Goal: Task Accomplishment & Management: Use online tool/utility

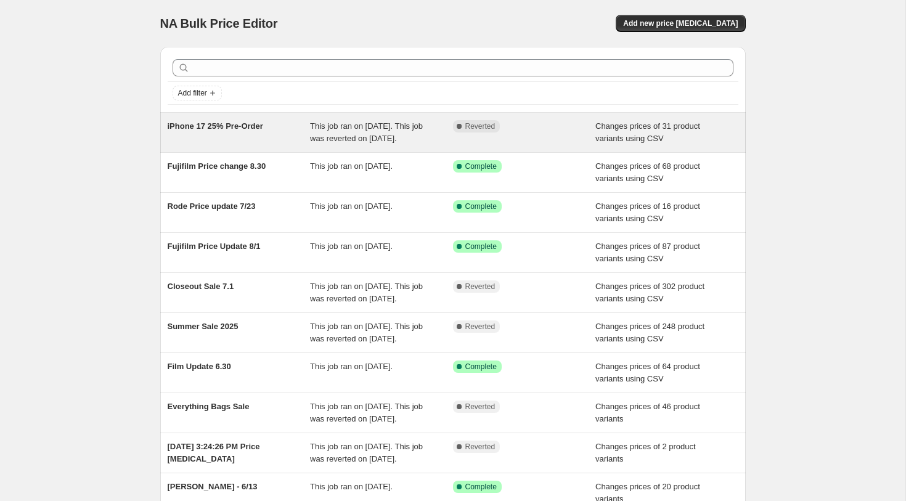
click at [268, 138] on div "iPhone 17 25% Pre-Order" at bounding box center [239, 132] width 143 height 25
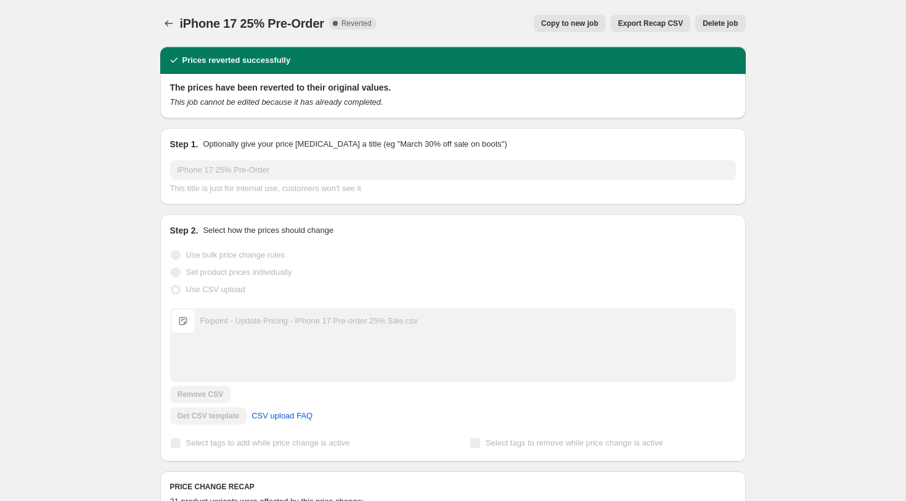
click at [572, 25] on span "Copy to new job" at bounding box center [569, 23] width 57 height 10
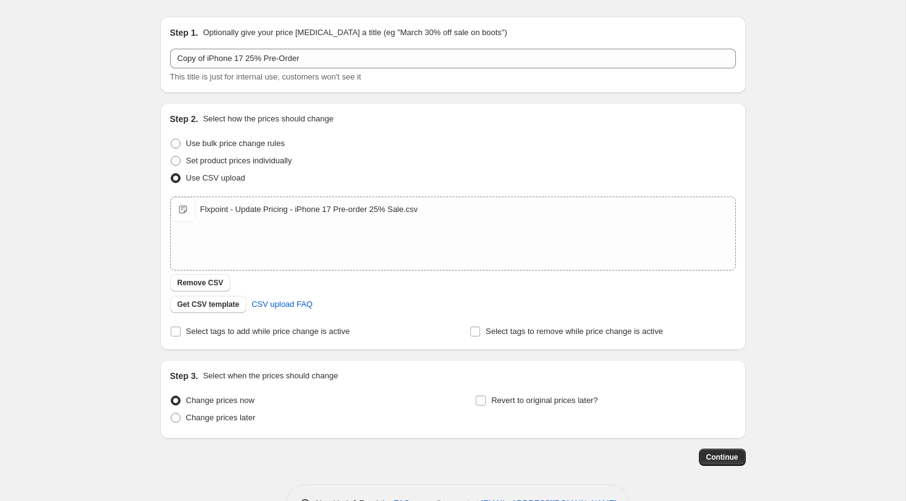
scroll to position [70, 0]
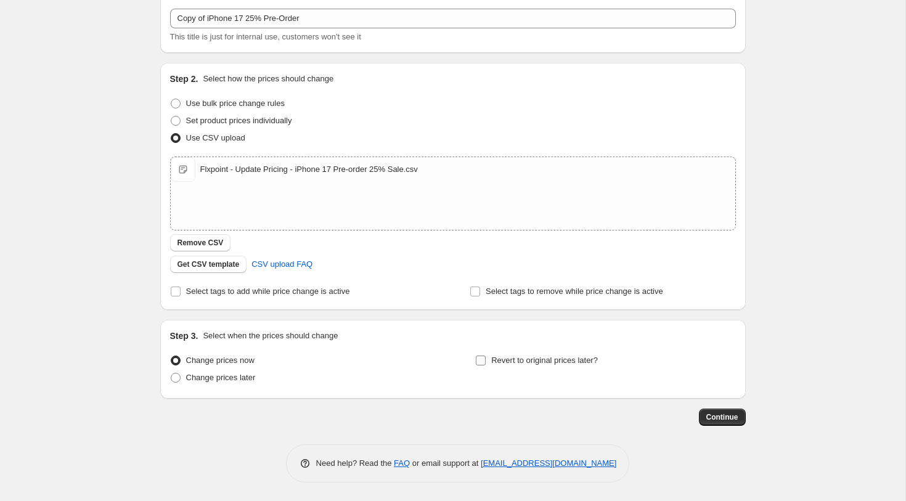
click at [509, 358] on span "Revert to original prices later?" at bounding box center [544, 360] width 107 height 9
click at [486, 358] on input "Revert to original prices later?" at bounding box center [481, 361] width 10 height 10
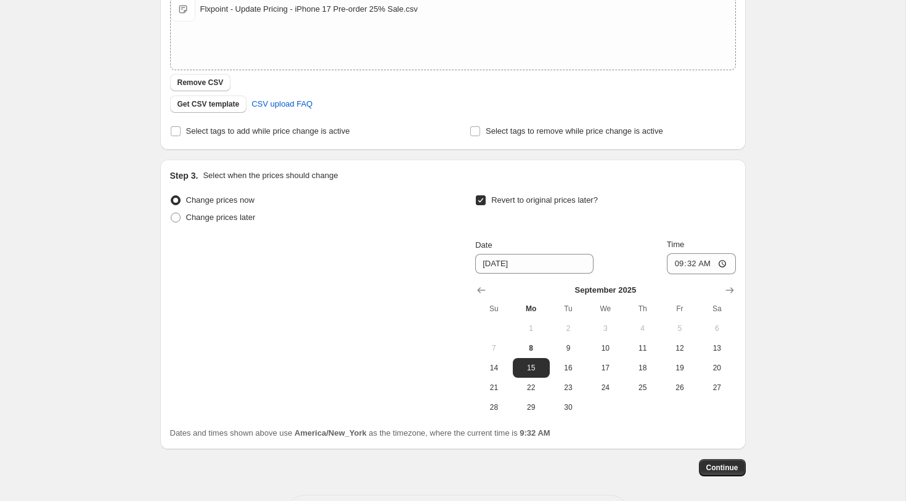
scroll to position [268, 0]
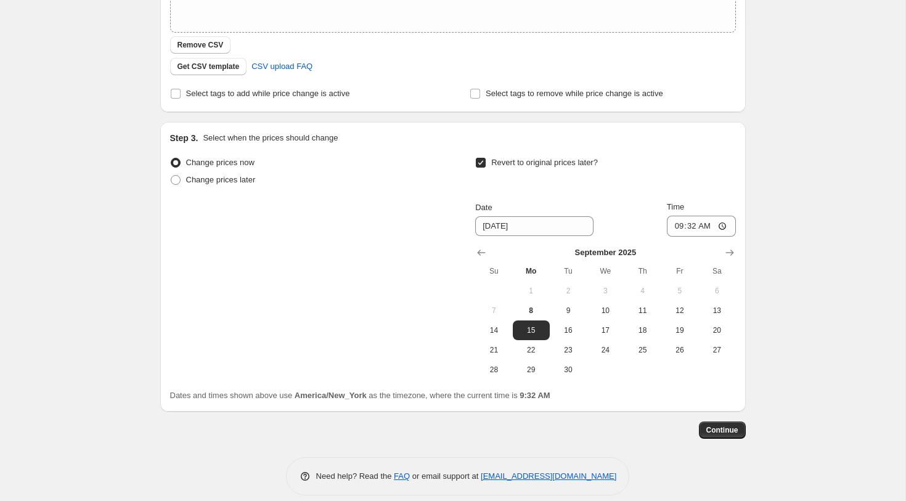
click at [522, 163] on span "Revert to original prices later?" at bounding box center [544, 162] width 107 height 9
click at [486, 163] on input "Revert to original prices later?" at bounding box center [481, 163] width 10 height 10
checkbox input "false"
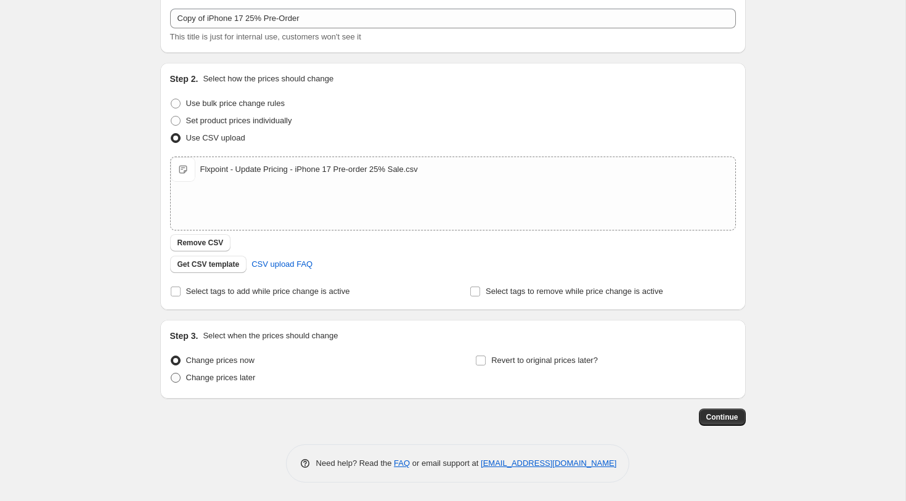
click at [238, 376] on span "Change prices later" at bounding box center [221, 377] width 70 height 9
click at [171, 374] on input "Change prices later" at bounding box center [171, 373] width 1 height 1
radio input "true"
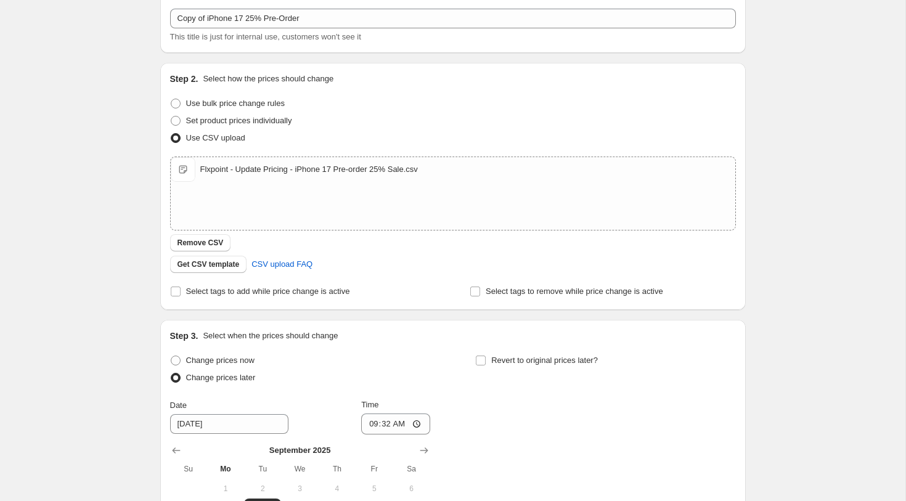
click at [239, 350] on div "Step 3. Select when the prices should change Change prices now Change prices la…" at bounding box center [453, 465] width 566 height 270
click at [236, 361] on span "Change prices now" at bounding box center [220, 360] width 68 height 9
click at [171, 356] on input "Change prices now" at bounding box center [171, 356] width 1 height 1
radio input "true"
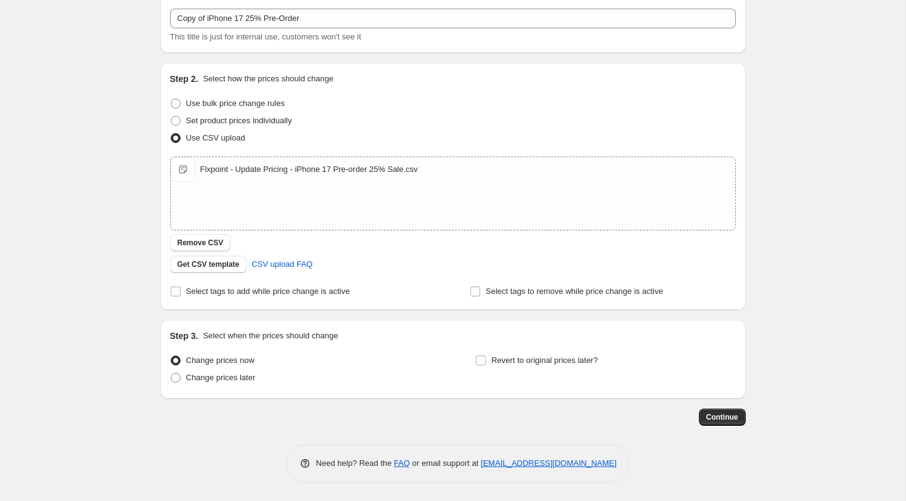
click at [552, 348] on div "Step 3. Select when the prices should change Change prices now Change prices la…" at bounding box center [453, 359] width 566 height 59
click at [549, 357] on span "Revert to original prices later?" at bounding box center [544, 360] width 107 height 9
click at [486, 357] on input "Revert to original prices later?" at bounding box center [481, 361] width 10 height 10
checkbox input "true"
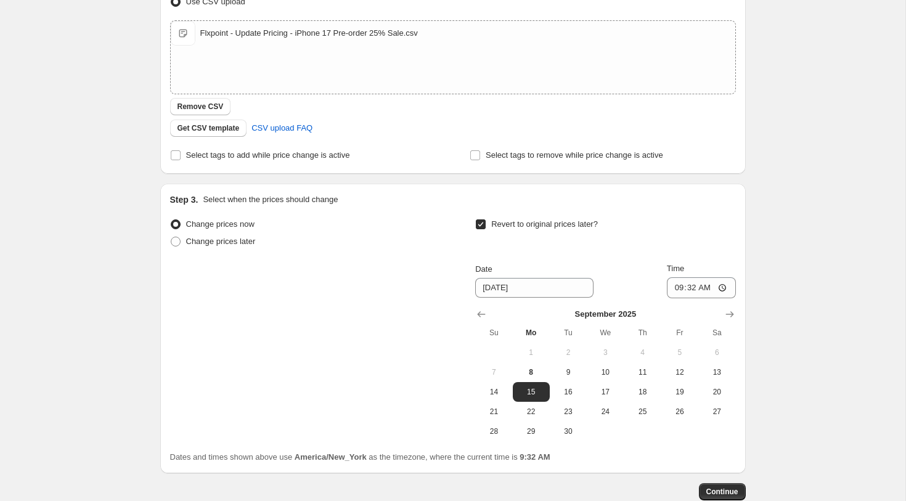
scroll to position [212, 0]
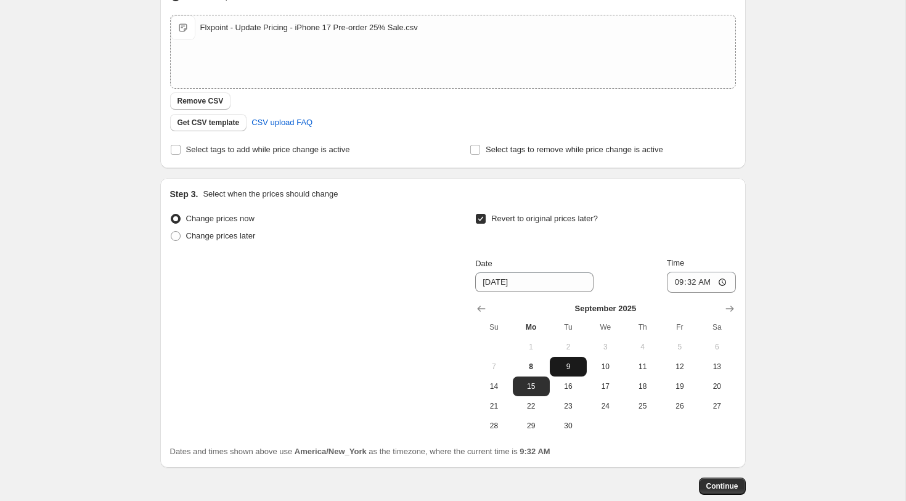
click at [561, 368] on span "9" at bounding box center [568, 367] width 27 height 10
type input "[DATE]"
click at [688, 285] on input "09:32" at bounding box center [701, 282] width 69 height 21
click at [676, 285] on input "09:32" at bounding box center [701, 282] width 69 height 21
type input "00:00"
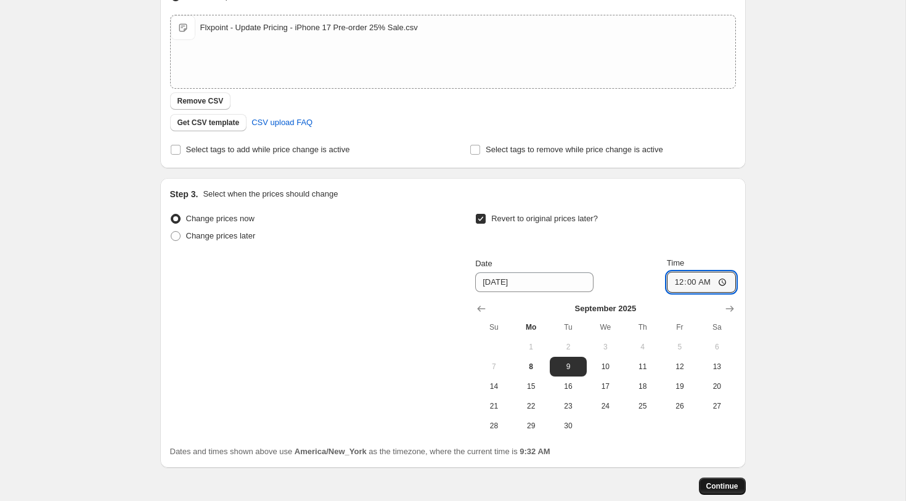
click at [704, 483] on button "Continue" at bounding box center [722, 486] width 47 height 17
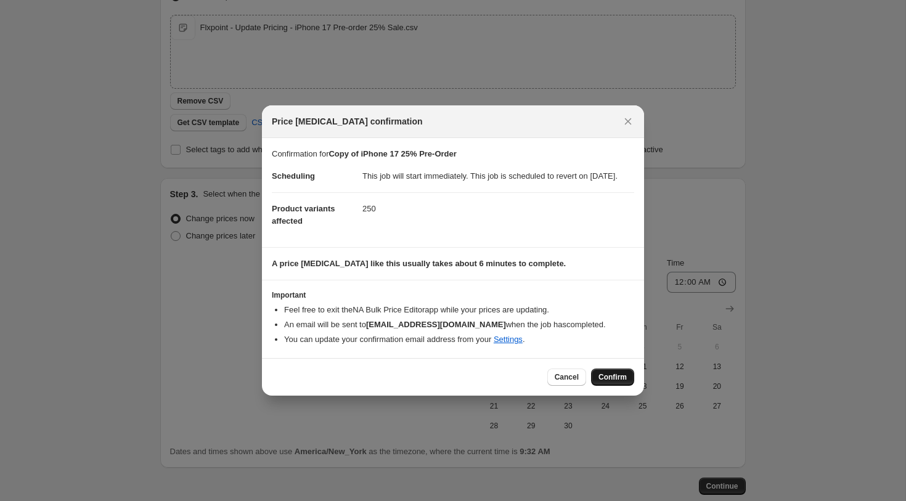
click at [615, 386] on button "Confirm" at bounding box center [612, 377] width 43 height 17
